Goal: Information Seeking & Learning: Learn about a topic

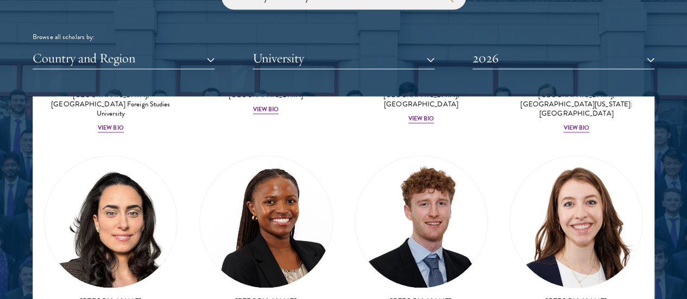
scroll to position [4897, 0]
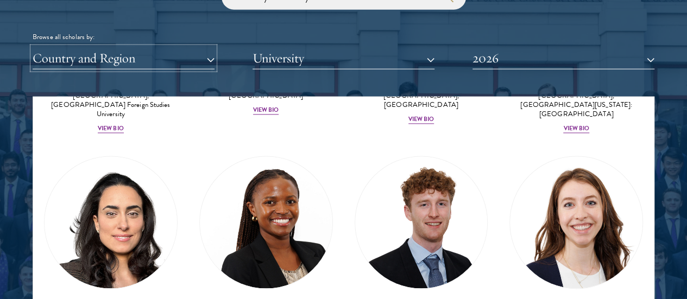
click at [214, 47] on button "Country and Region" at bounding box center [124, 58] width 182 height 22
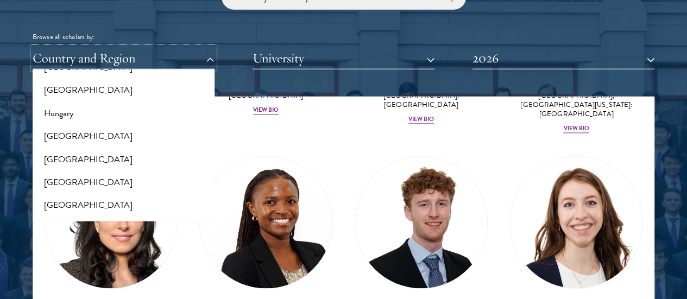
scroll to position [802, 0]
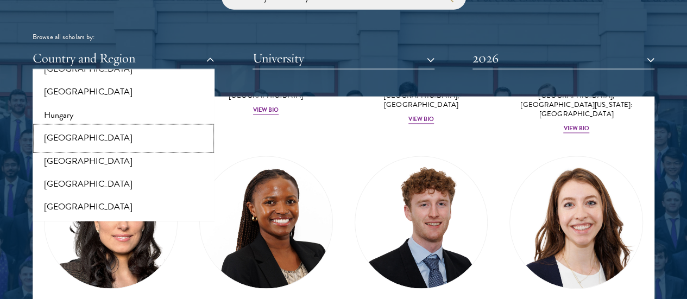
click at [95, 127] on button "[GEOGRAPHIC_DATA]" at bounding box center [123, 138] width 175 height 23
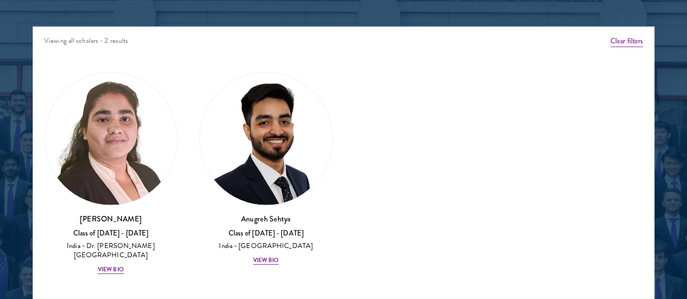
scroll to position [1390, 0]
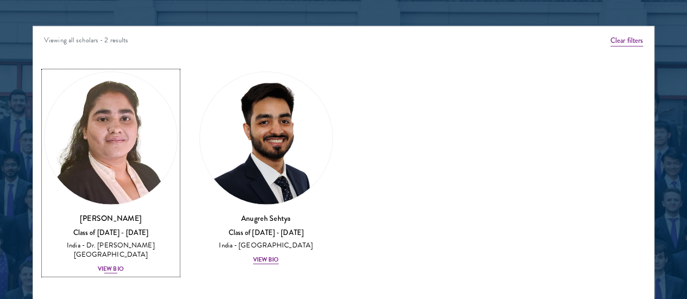
click at [123, 265] on div "View Bio" at bounding box center [111, 269] width 26 height 9
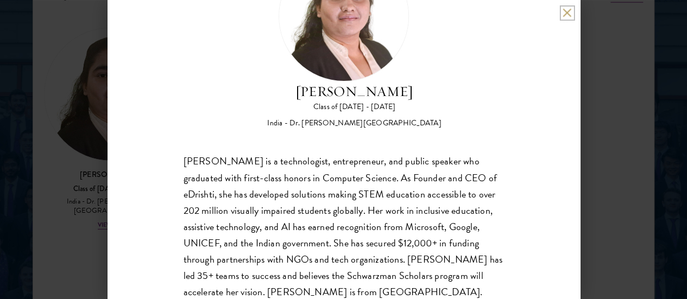
scroll to position [1434, 0]
click at [567, 8] on button at bounding box center [566, 12] width 9 height 9
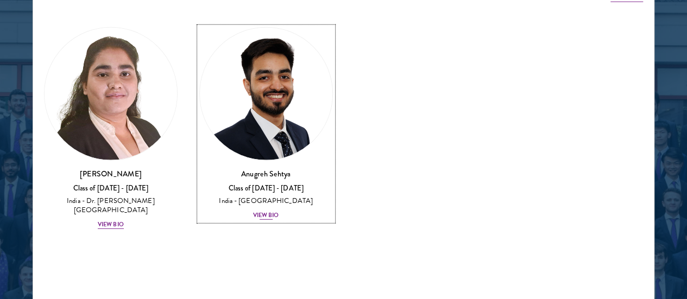
click at [253, 211] on div "View Bio" at bounding box center [266, 215] width 26 height 9
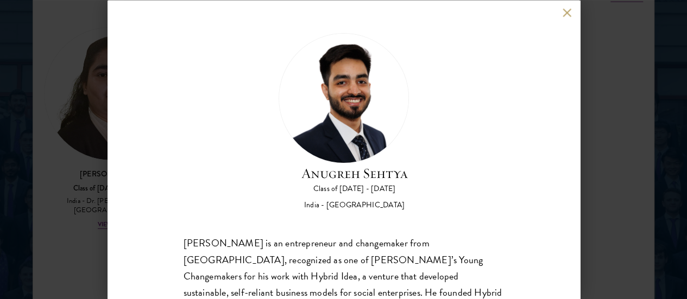
click at [565, 8] on button at bounding box center [566, 12] width 9 height 9
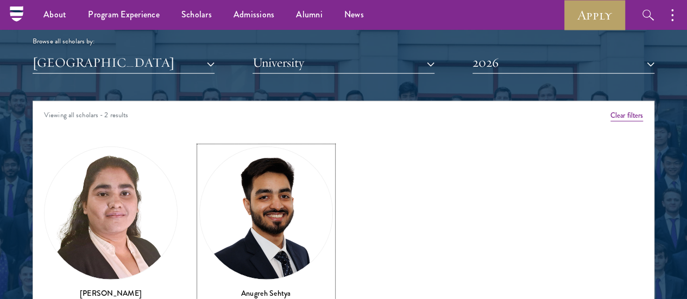
scroll to position [1313, 0]
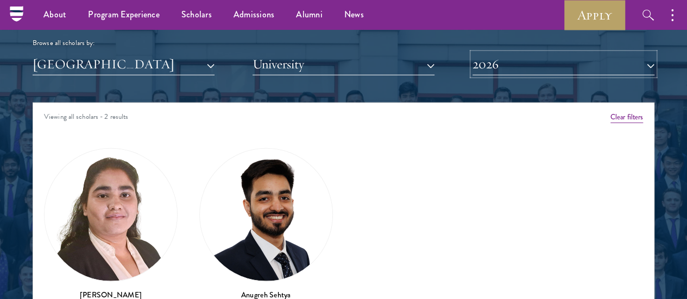
click at [525, 53] on button "2026" at bounding box center [563, 64] width 182 height 22
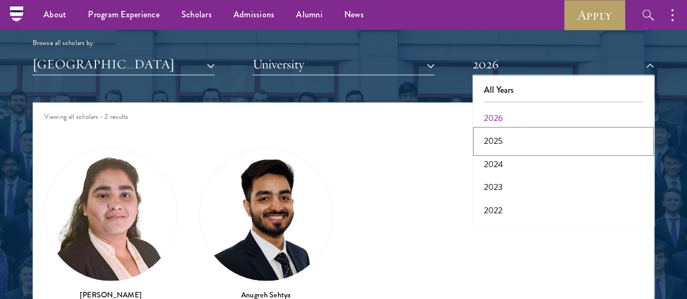
click at [490, 130] on button "2025" at bounding box center [563, 141] width 175 height 23
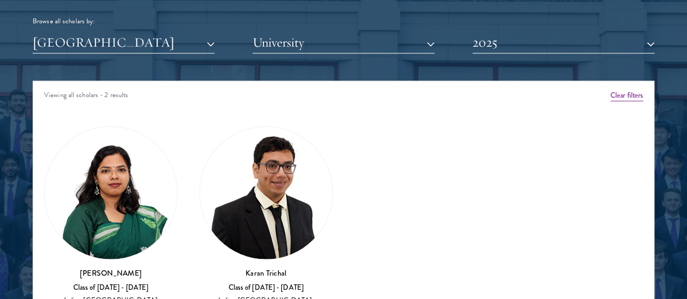
scroll to position [1340, 0]
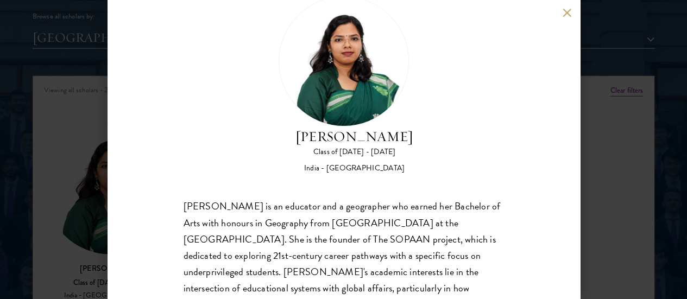
scroll to position [35, 0]
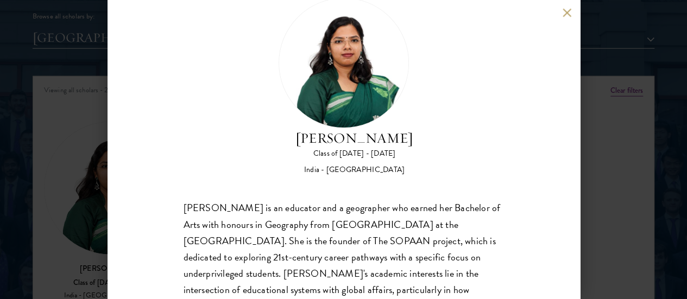
click at [566, 12] on button at bounding box center [566, 12] width 9 height 9
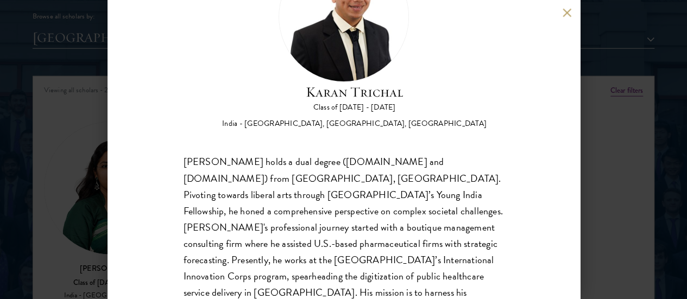
scroll to position [79, 0]
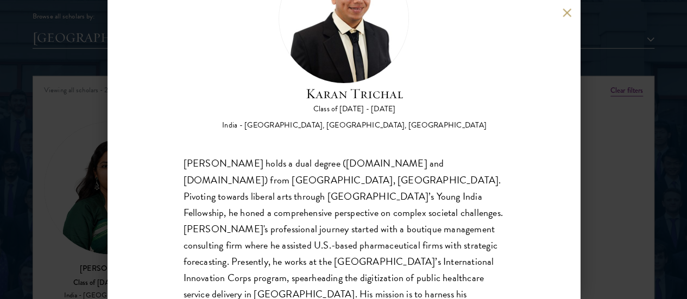
click at [567, 14] on button at bounding box center [566, 12] width 9 height 9
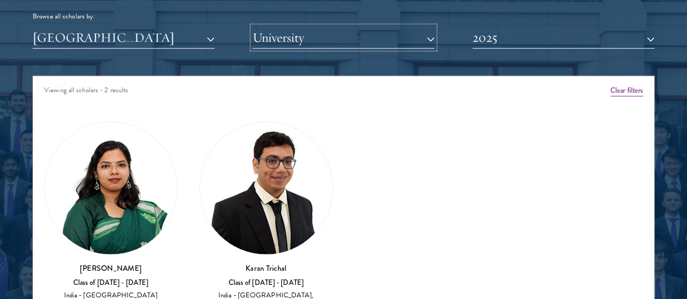
click at [421, 27] on button "University" at bounding box center [343, 38] width 182 height 22
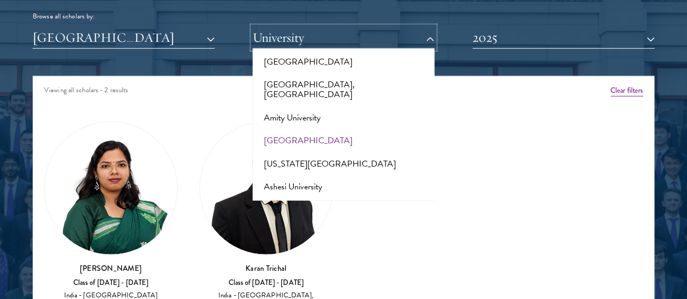
scroll to position [178, 0]
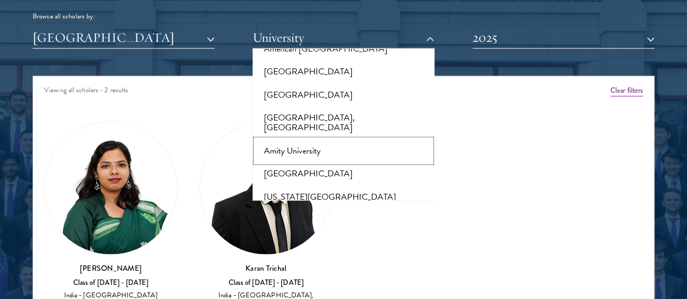
click at [294, 140] on button "Amity University" at bounding box center [343, 151] width 175 height 23
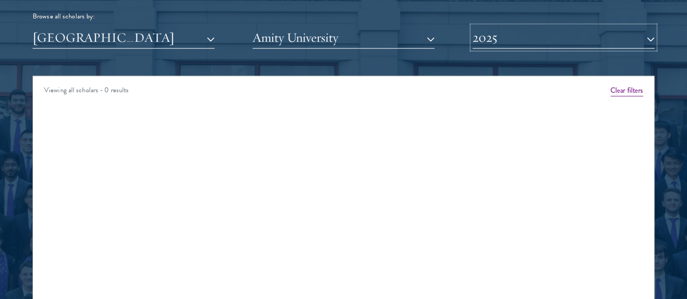
click at [480, 27] on button "2025" at bounding box center [563, 38] width 182 height 22
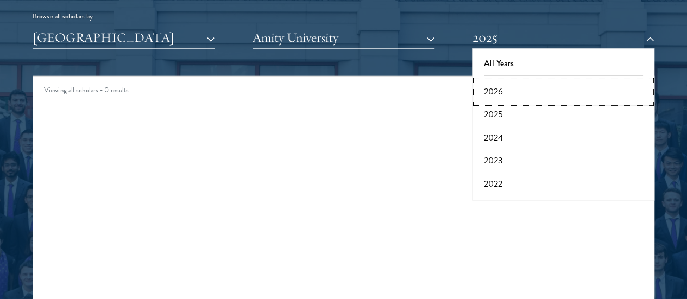
click at [480, 80] on button "2026" at bounding box center [563, 91] width 175 height 23
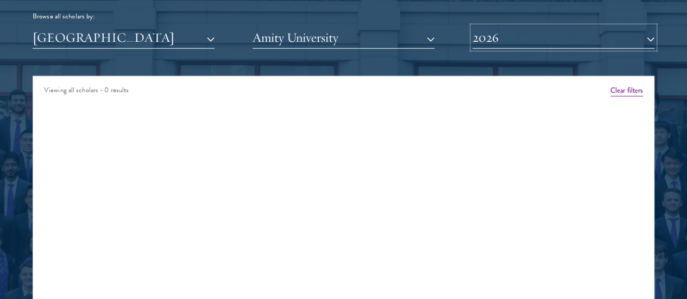
click at [529, 27] on button "2026" at bounding box center [563, 38] width 182 height 22
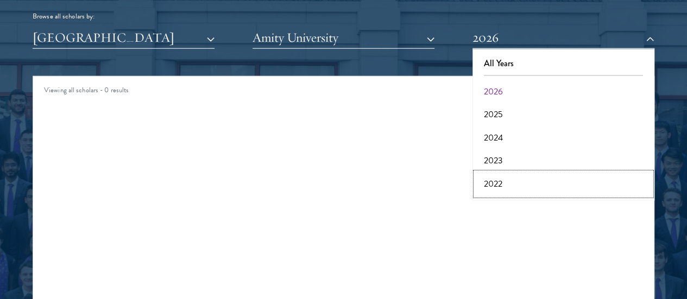
click at [522, 173] on button "2022" at bounding box center [563, 184] width 175 height 23
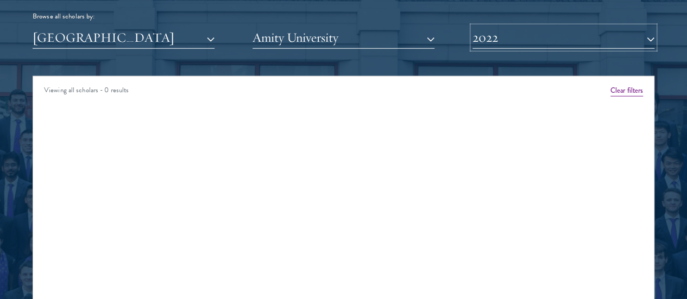
click at [522, 27] on button "2022" at bounding box center [563, 38] width 182 height 22
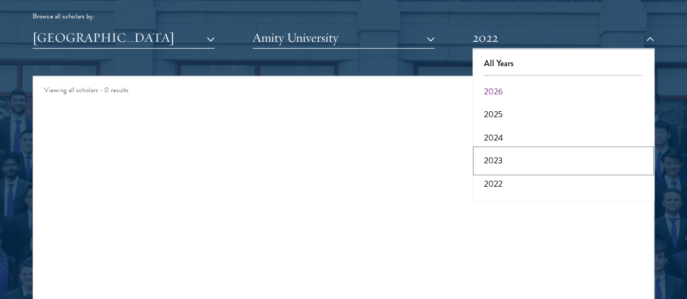
click at [492, 149] on button "2023" at bounding box center [563, 160] width 175 height 23
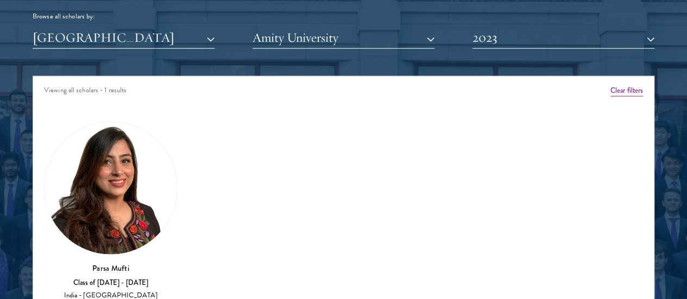
click at [120, 142] on img at bounding box center [111, 188] width 132 height 132
click at [120, 153] on img at bounding box center [111, 188] width 132 height 132
click at [122, 291] on div "India - [GEOGRAPHIC_DATA]" at bounding box center [111, 295] width 134 height 9
click at [130, 263] on h3 "Parsa Mufti" at bounding box center [111, 268] width 134 height 11
click at [134, 139] on img at bounding box center [111, 188] width 132 height 132
